Goal: Task Accomplishment & Management: Use online tool/utility

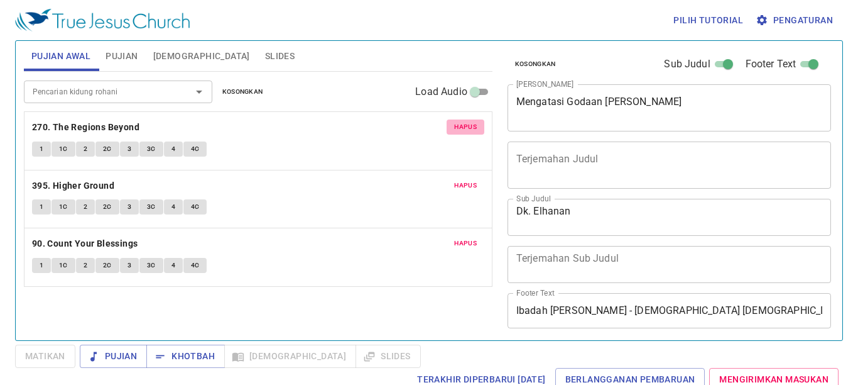
click at [463, 121] on button "Hapus" at bounding box center [466, 126] width 38 height 15
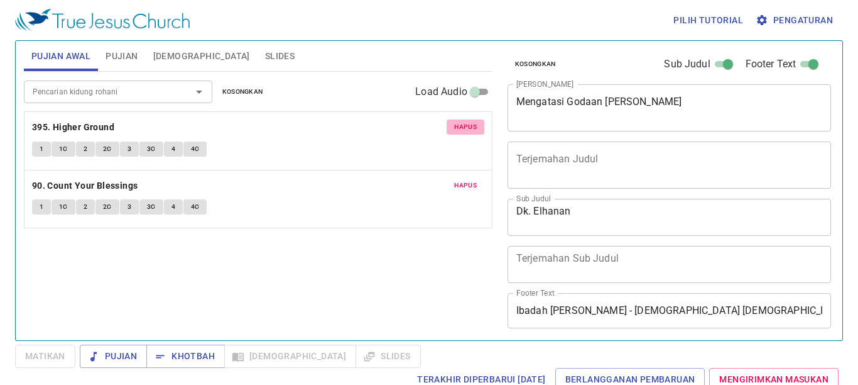
click at [463, 121] on button "Hapus" at bounding box center [466, 126] width 38 height 15
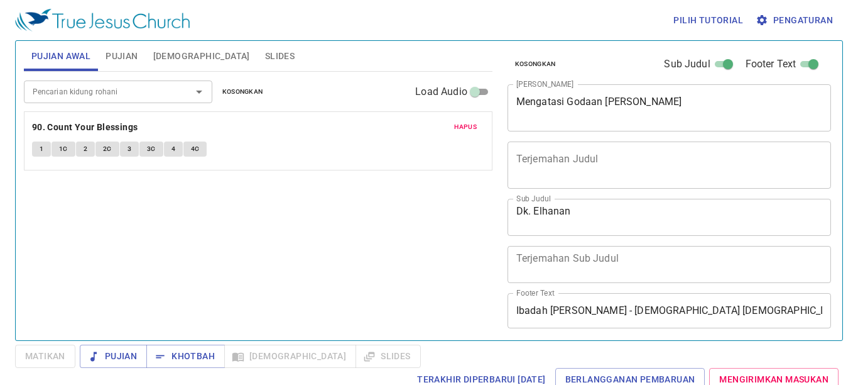
click at [463, 121] on button "Hapus" at bounding box center [466, 126] width 38 height 15
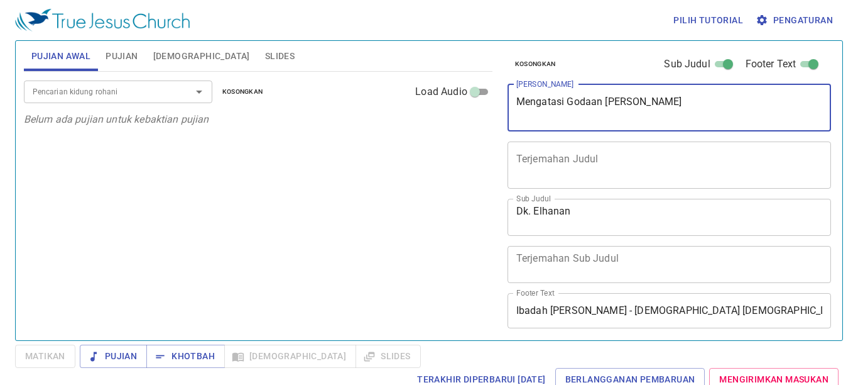
click at [776, 97] on textarea "Mengatasi Godaan Dan Dosa" at bounding box center [669, 108] width 307 height 24
type textarea "M"
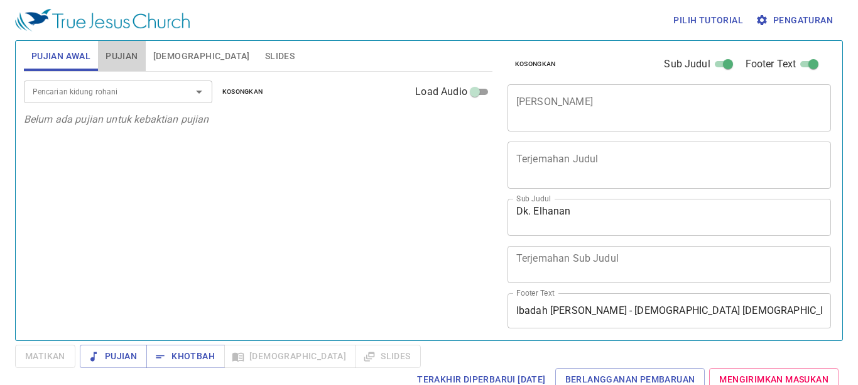
click at [123, 53] on span "Pujian" at bounding box center [122, 56] width 32 height 16
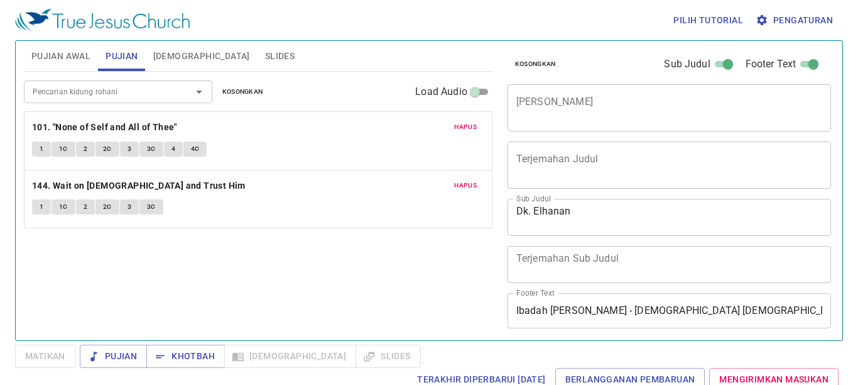
click at [468, 129] on span "Hapus" at bounding box center [465, 126] width 23 height 11
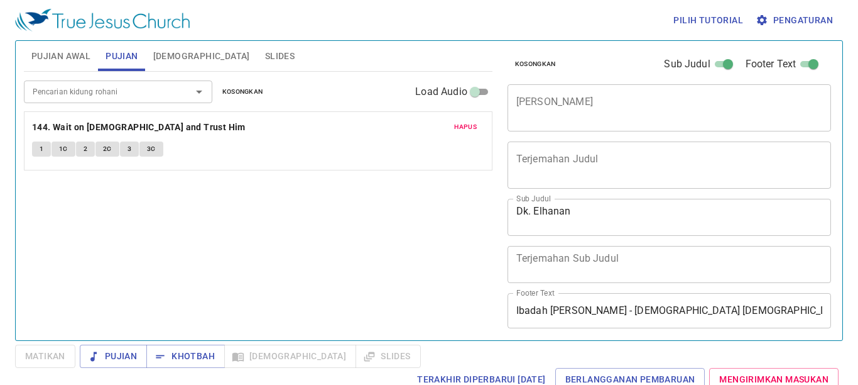
click at [468, 130] on span "Hapus" at bounding box center [465, 126] width 23 height 11
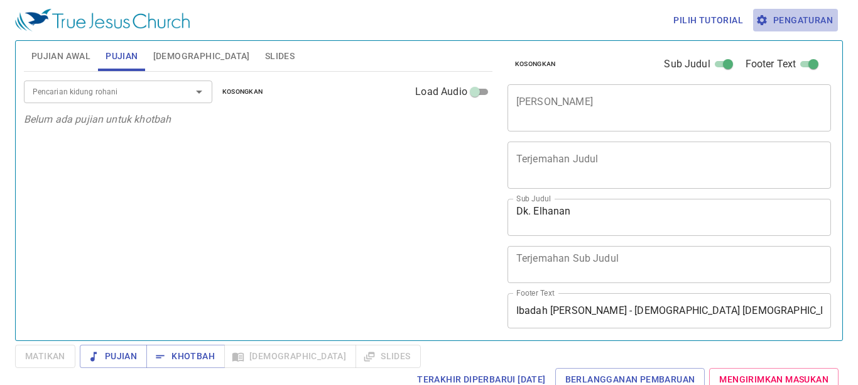
click at [784, 23] on span "Pengaturan" at bounding box center [795, 21] width 75 height 16
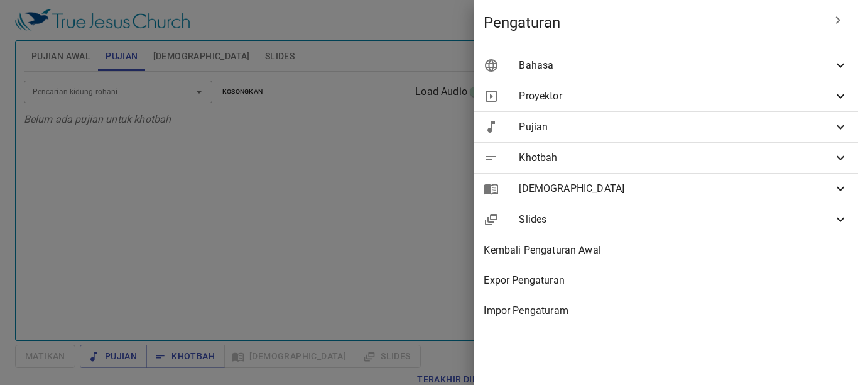
click at [702, 70] on span "Bahasa" at bounding box center [676, 65] width 314 height 15
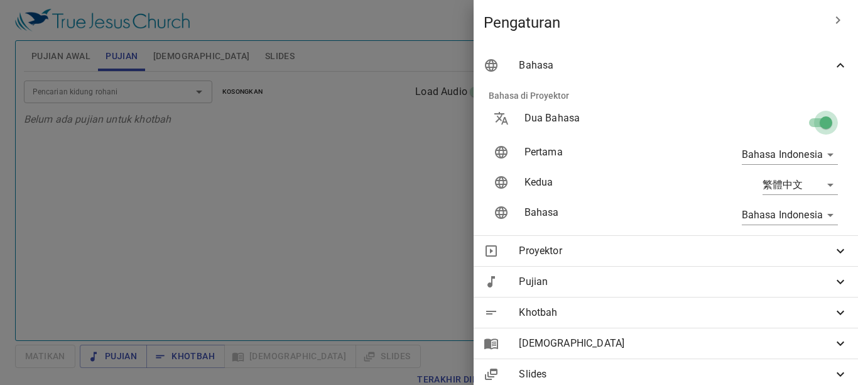
click at [800, 123] on input "checkbox" at bounding box center [826, 125] width 72 height 24
checkbox input "false"
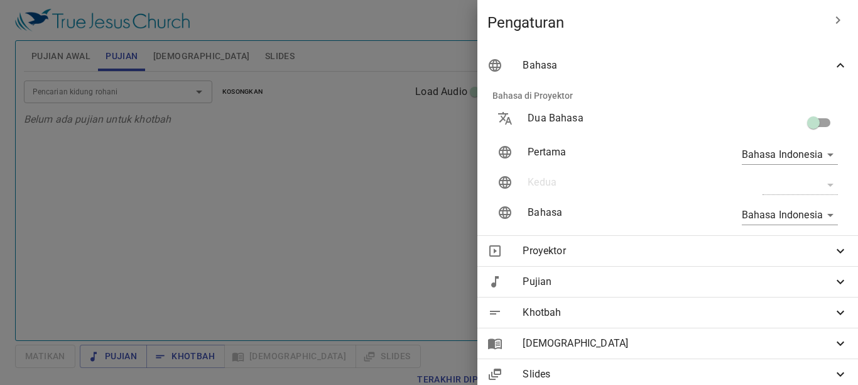
click at [325, 145] on div at bounding box center [429, 192] width 858 height 385
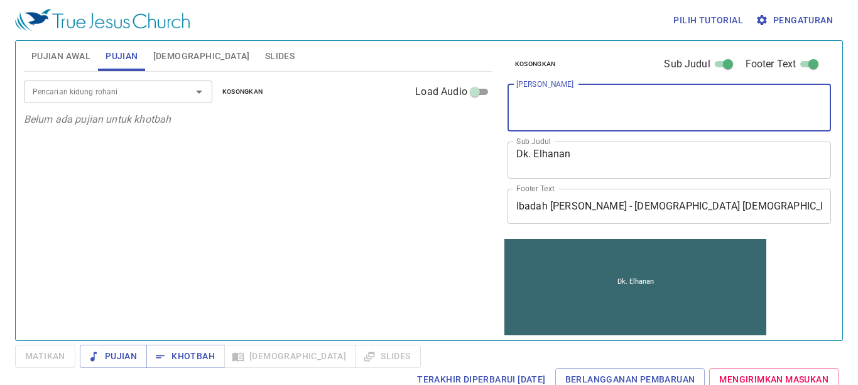
click at [635, 110] on textarea "[PERSON_NAME]" at bounding box center [669, 108] width 307 height 24
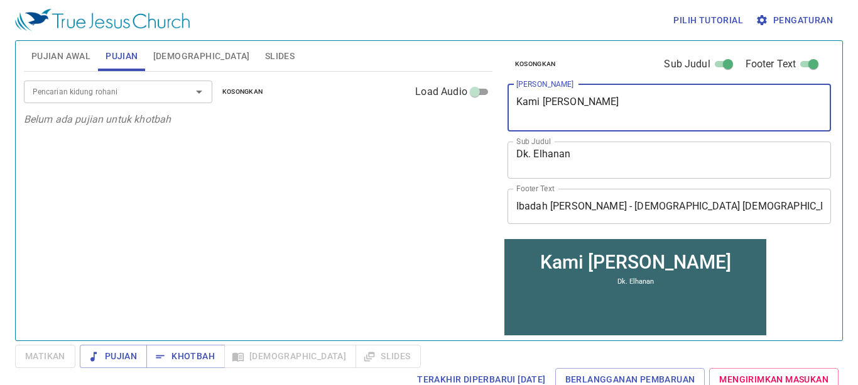
type textarea "Kami Adalah Saksi"
click at [647, 165] on textarea "Dk. Elhanan" at bounding box center [669, 160] width 307 height 24
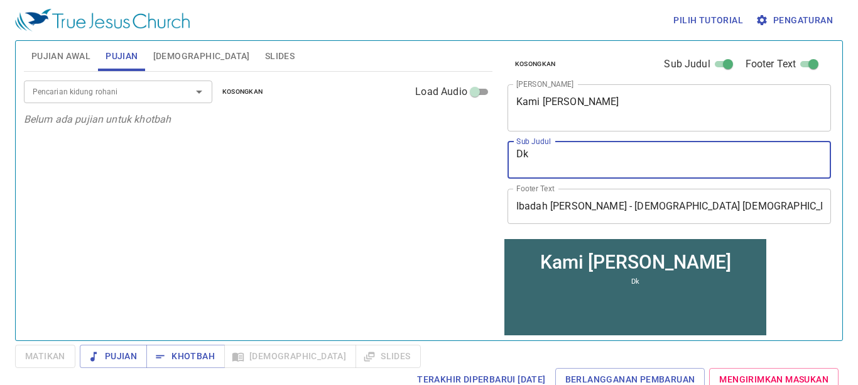
type textarea "D"
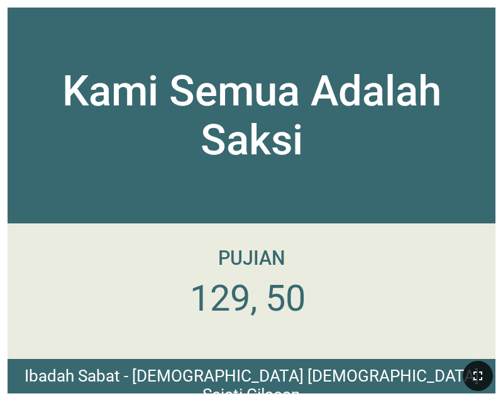
click at [471, 372] on icon "button" at bounding box center [477, 376] width 15 height 15
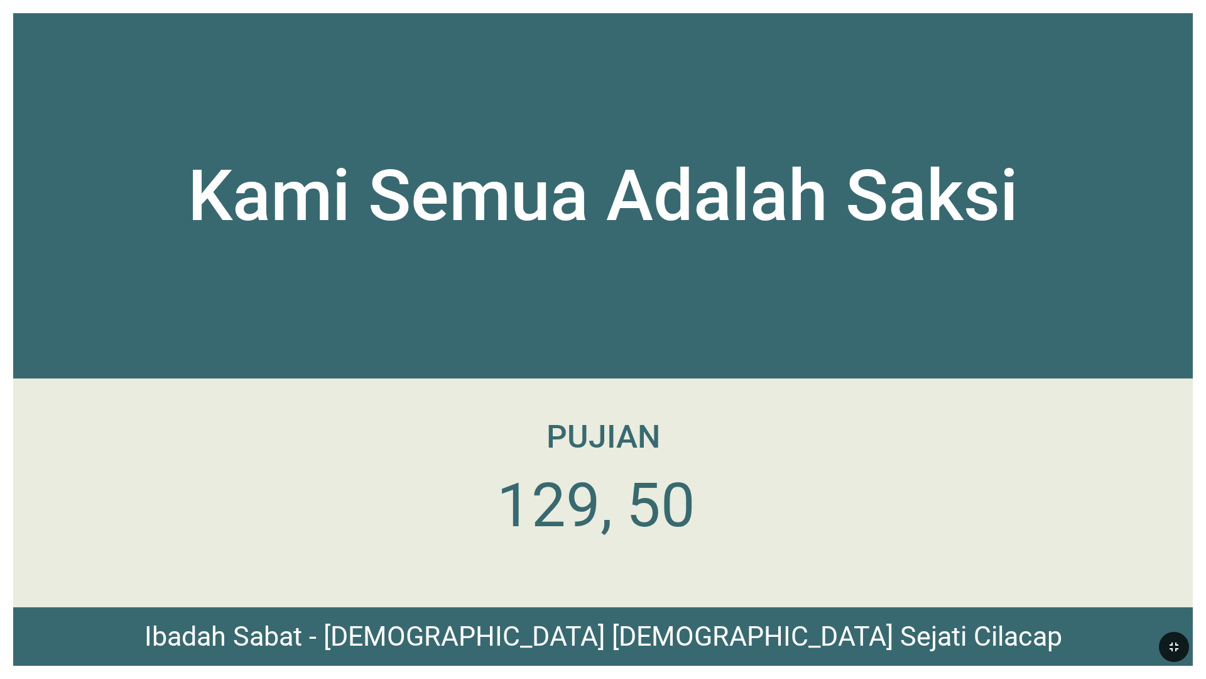
drag, startPoint x: 670, startPoint y: 530, endPoint x: 670, endPoint y: 545, distance: 14.5
click at [502, 401] on li "50" at bounding box center [660, 505] width 69 height 72
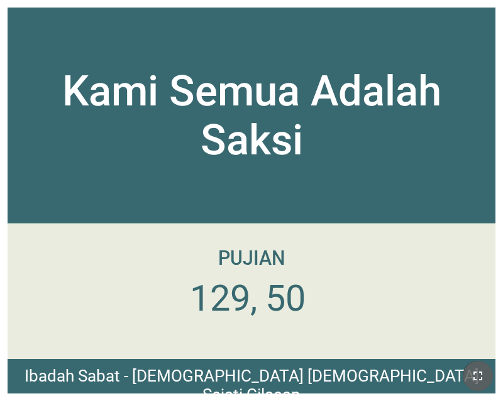
click at [485, 386] on button "button" at bounding box center [477, 376] width 30 height 30
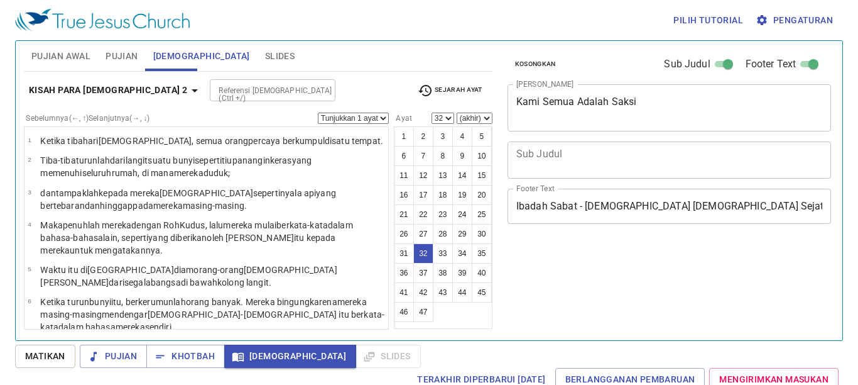
select select "32"
select select "25"
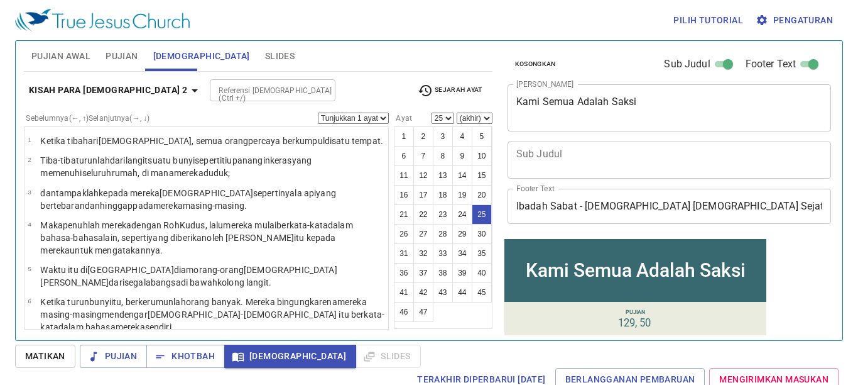
scroll to position [696, 0]
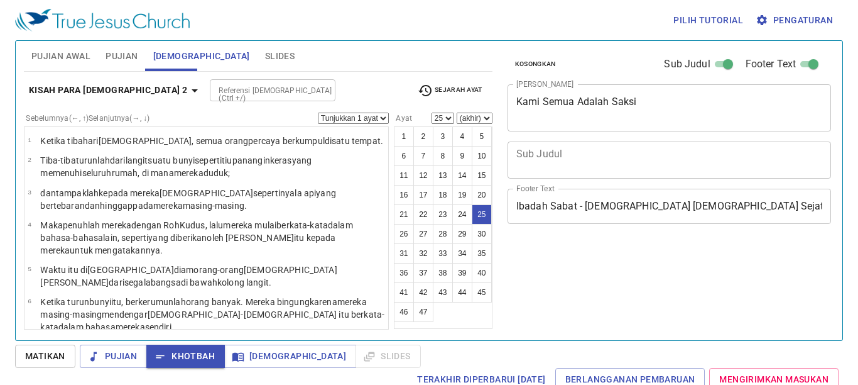
select select "25"
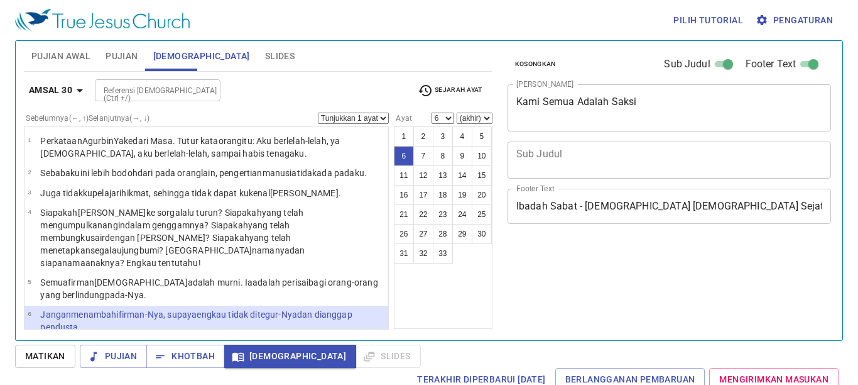
select select "6"
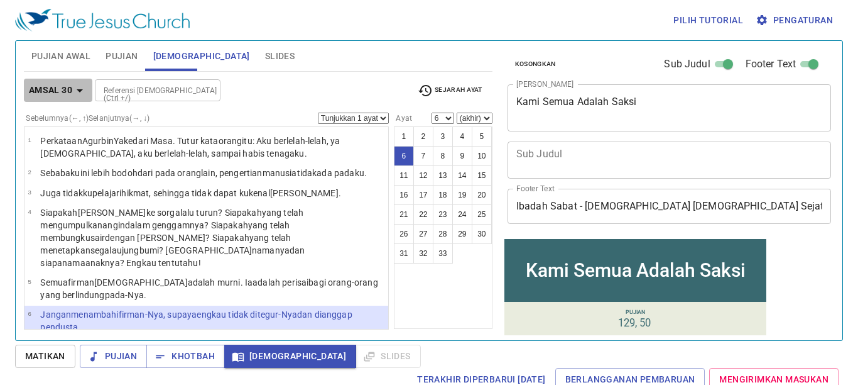
click at [45, 89] on b "Amsal 30" at bounding box center [50, 90] width 43 height 16
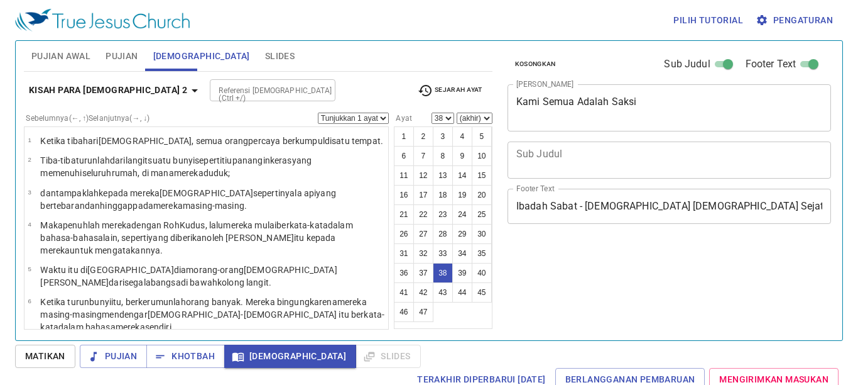
select select "38"
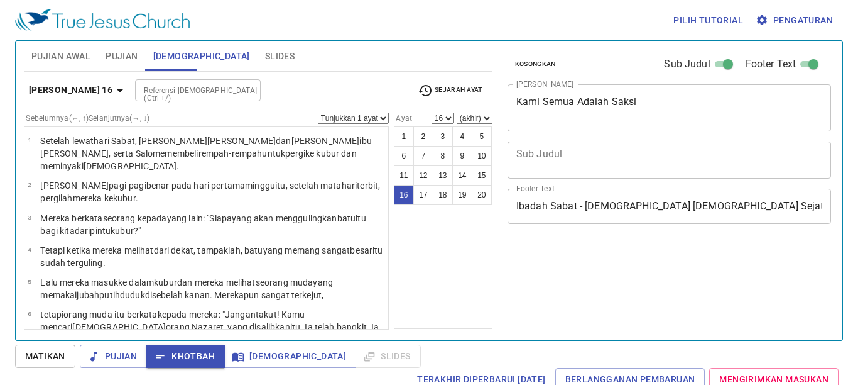
select select "16"
